Goal: Task Accomplishment & Management: Complete application form

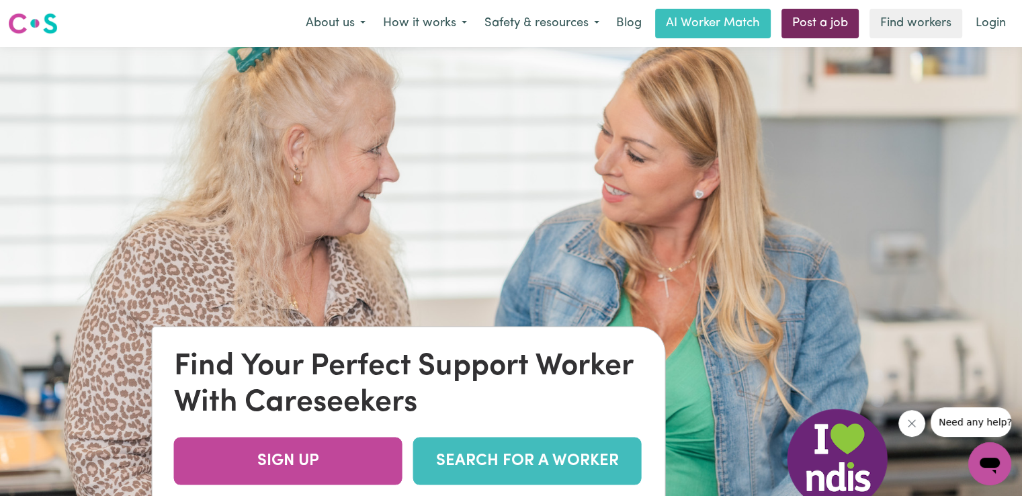
click at [809, 22] on link "Post a job" at bounding box center [820, 24] width 77 height 30
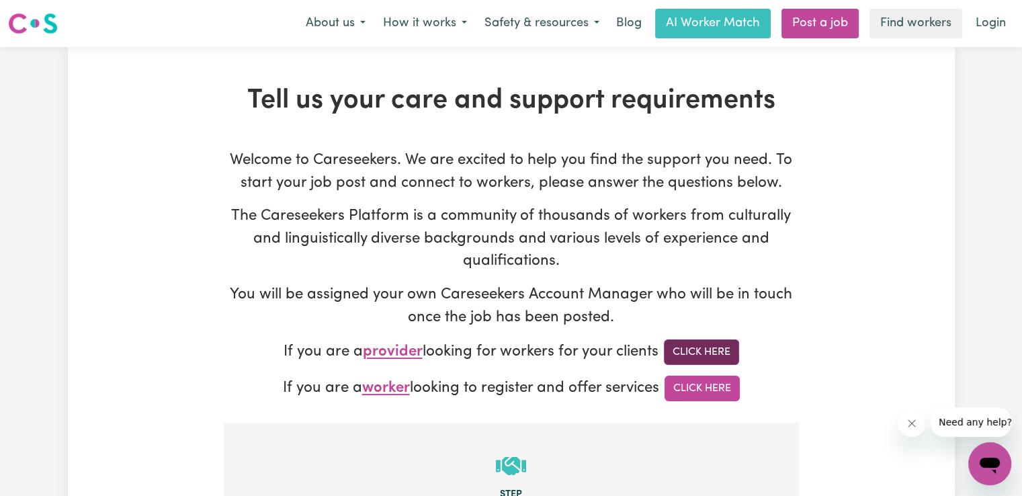
click at [691, 351] on link "Click Here" at bounding box center [701, 352] width 75 height 26
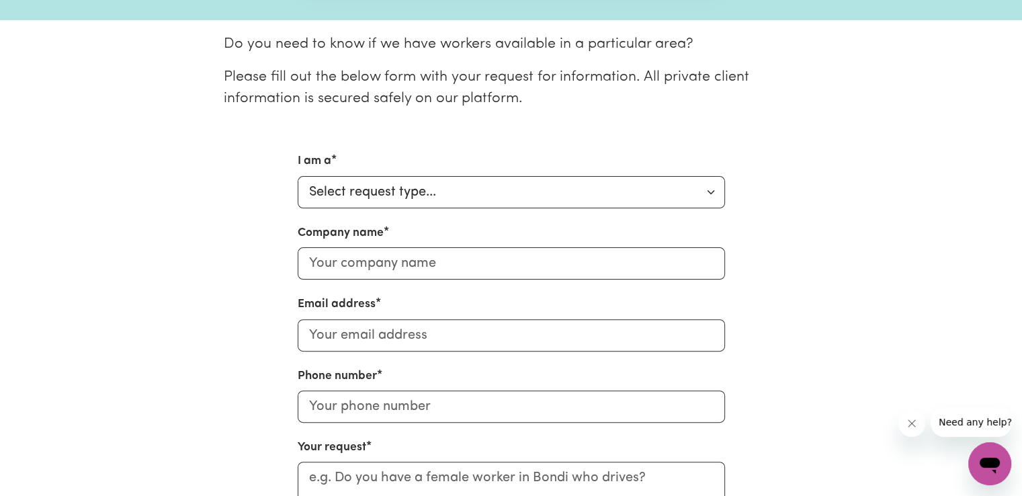
scroll to position [323, 0]
click at [655, 186] on select "Select request type... Individual looking for care and support for myself and m…" at bounding box center [511, 191] width 427 height 32
select select "Individual"
click at [298, 175] on select "Select request type... Individual looking for care and support for myself and m…" at bounding box center [511, 191] width 427 height 32
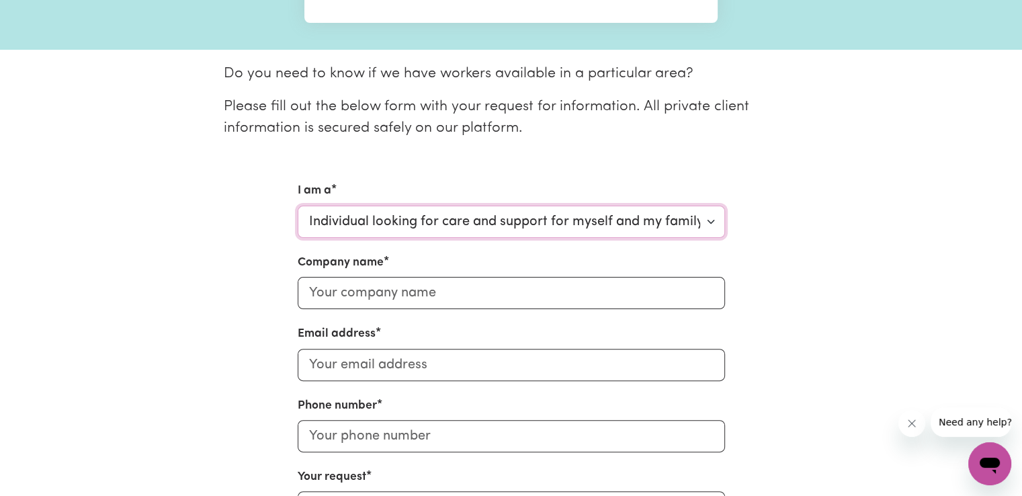
scroll to position [293, 0]
click at [427, 295] on input "Company name" at bounding box center [511, 292] width 427 height 32
type input "Good Members Pty Ltd"
click at [415, 374] on input "Email address" at bounding box center [511, 364] width 427 height 32
type input "jnks_zaidi@hotmail.com"
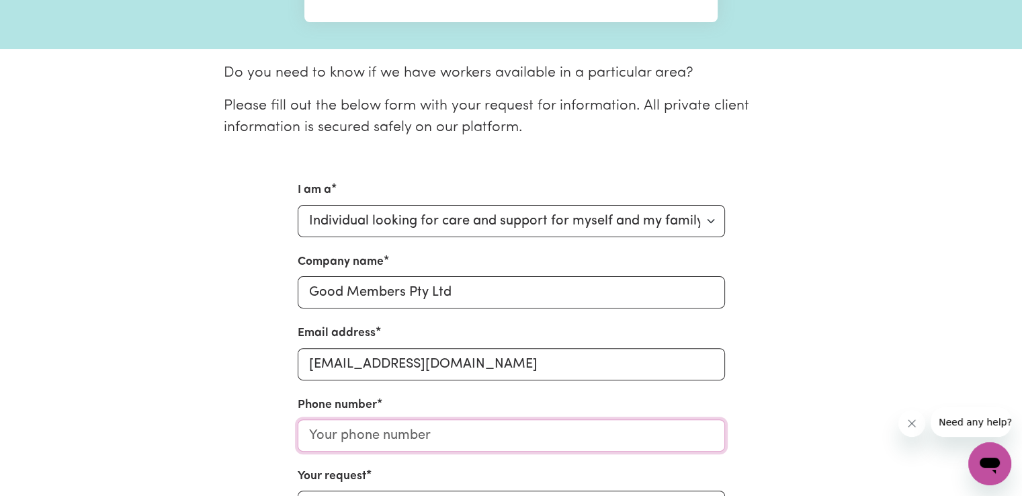
click at [386, 433] on input "Phone number" at bounding box center [511, 435] width 427 height 32
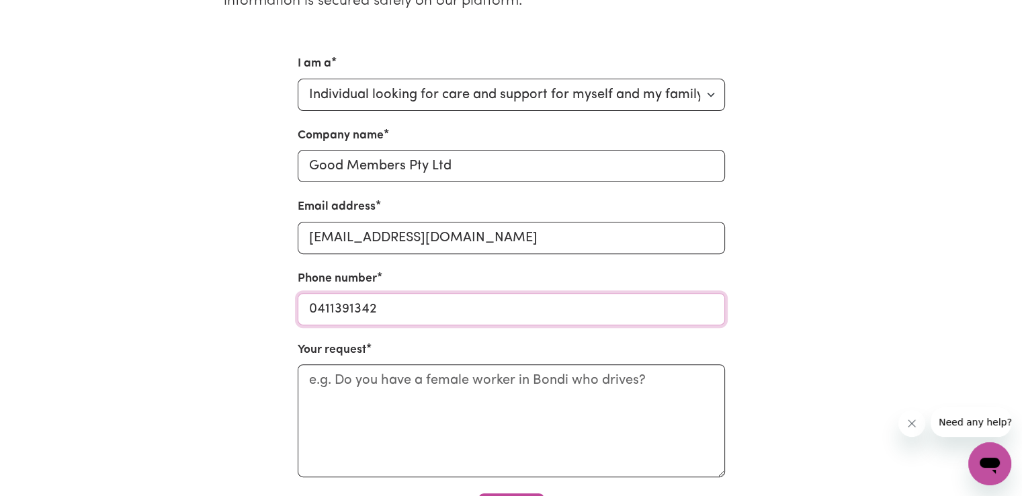
type input "0411391342"
click at [386, 433] on textarea "Your request" at bounding box center [511, 420] width 427 height 113
click at [387, 391] on textarea "Your request" at bounding box center [511, 420] width 427 height 113
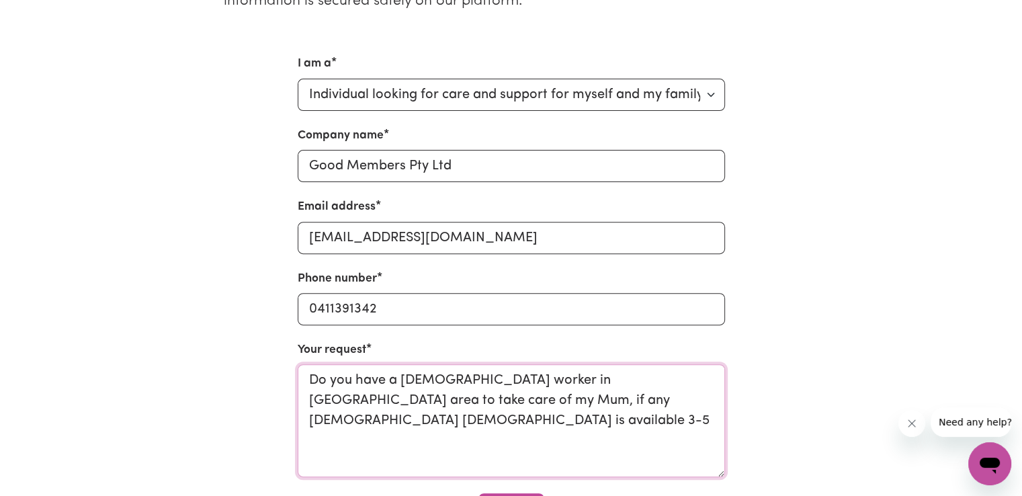
type textarea "Do you have a female worker in Kellyville area to take care of my Mum, if any M…"
